Goal: Check status: Check status

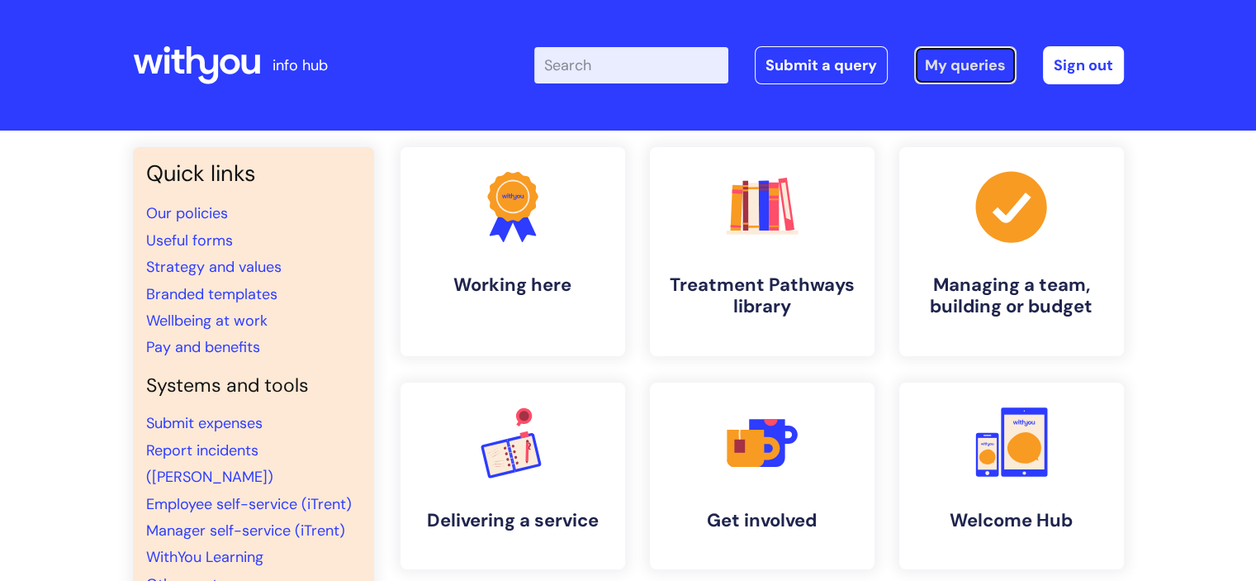
click at [967, 68] on link "My queries" at bounding box center [965, 65] width 102 height 38
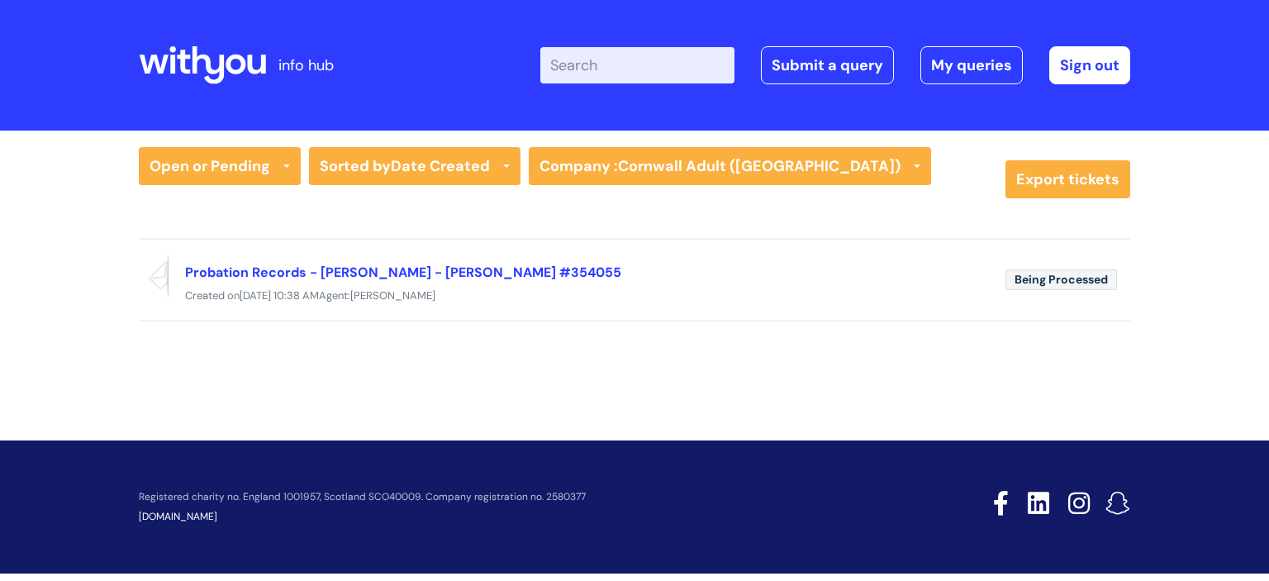
click at [202, 55] on icon at bounding box center [208, 65] width 32 height 38
